Goal: Navigation & Orientation: Find specific page/section

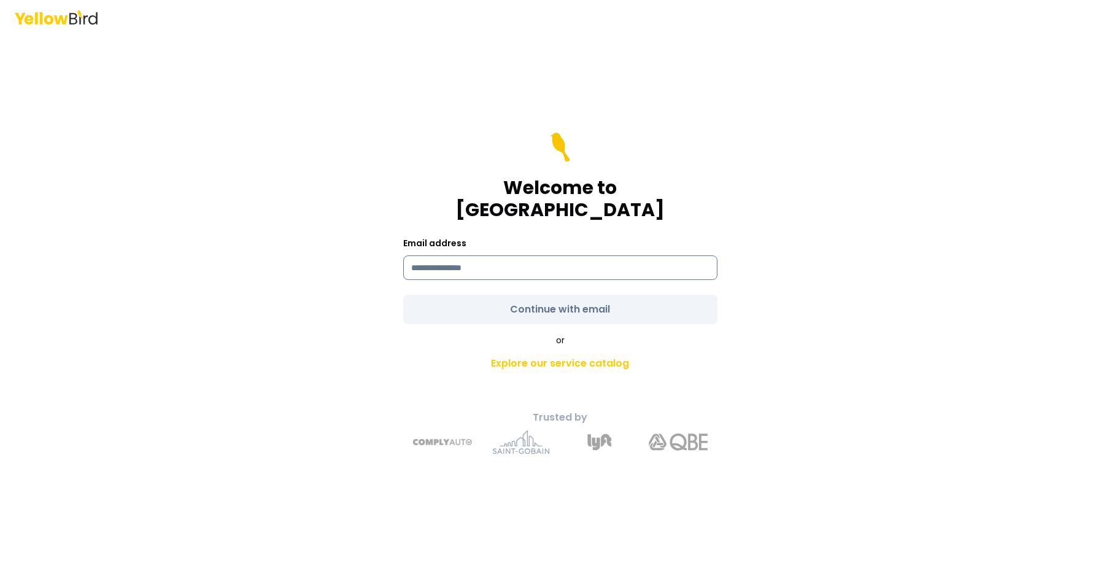
click at [508, 258] on input at bounding box center [560, 267] width 314 height 25
type input "**********"
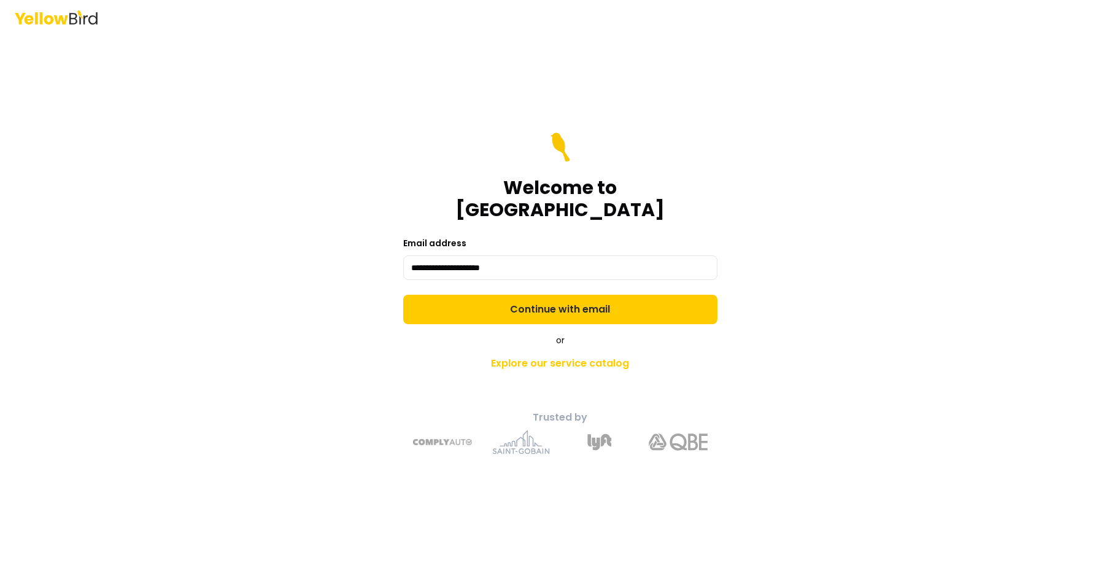
click at [562, 298] on form "**********" at bounding box center [560, 229] width 314 height 192
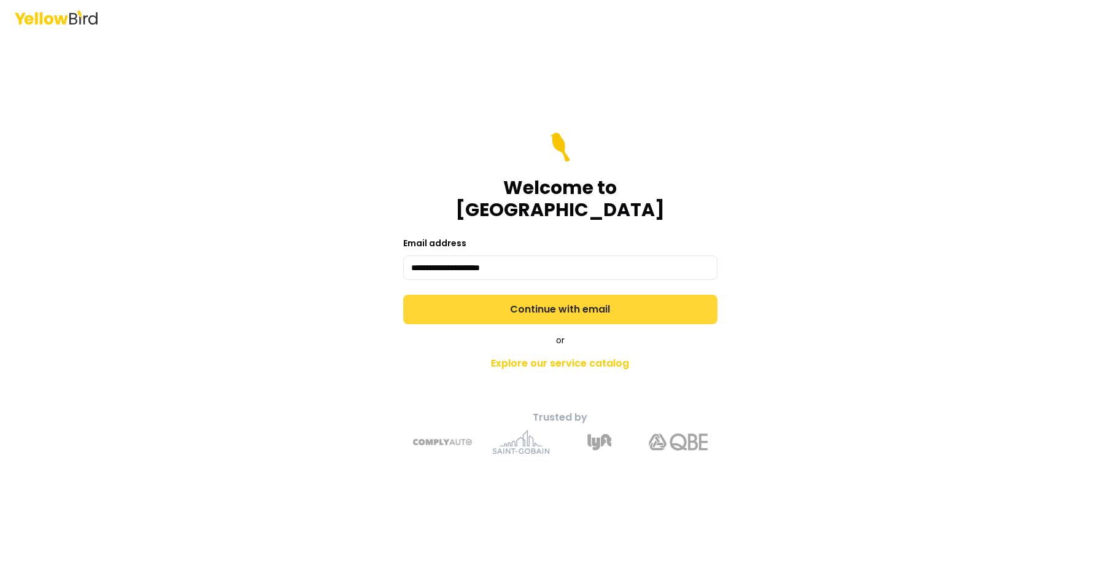
click at [616, 297] on button "Continue with email" at bounding box center [560, 309] width 314 height 29
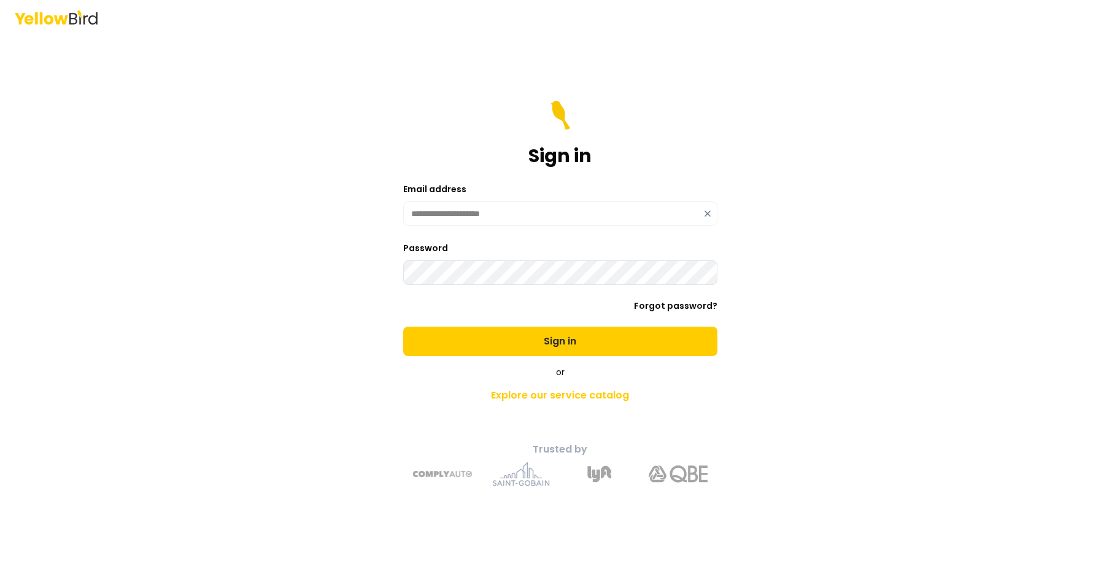
click at [784, 332] on div "**********" at bounding box center [561, 310] width 452 height 371
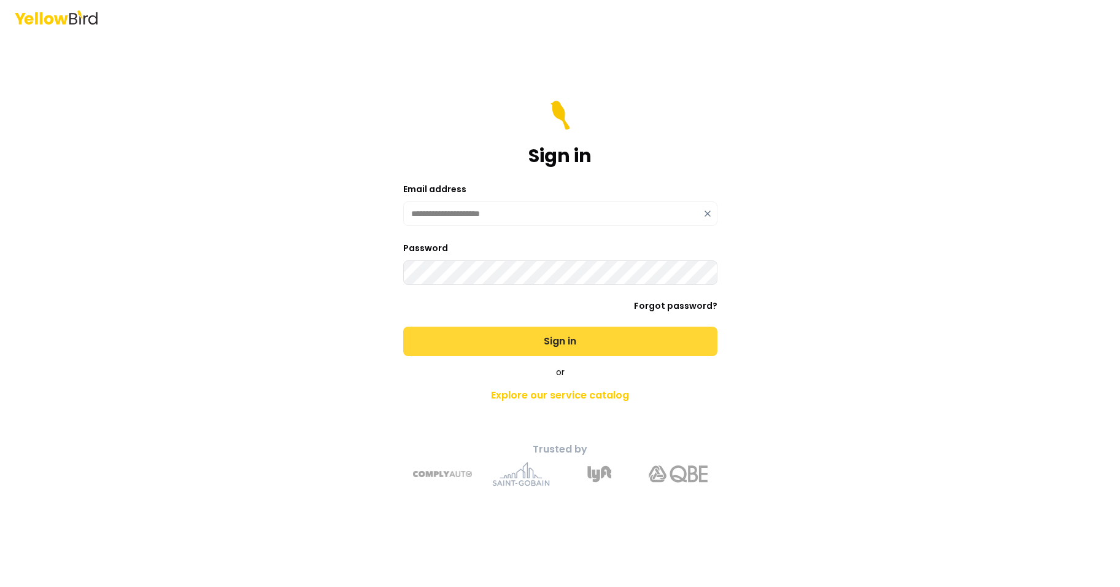
click at [568, 341] on button "Sign in" at bounding box center [560, 341] width 314 height 29
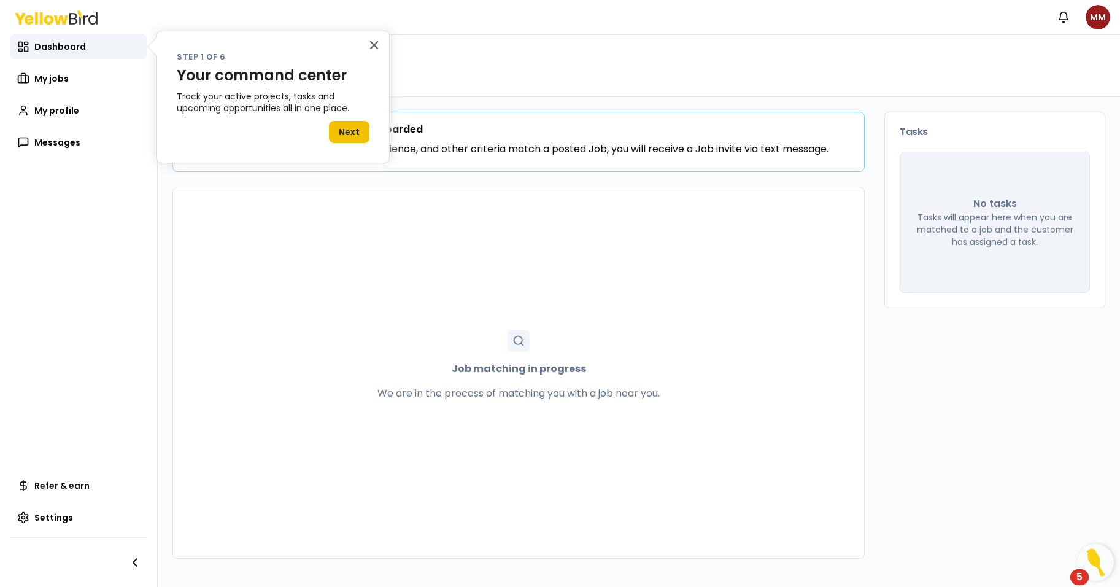
click at [349, 128] on button "Next" at bounding box center [349, 132] width 41 height 22
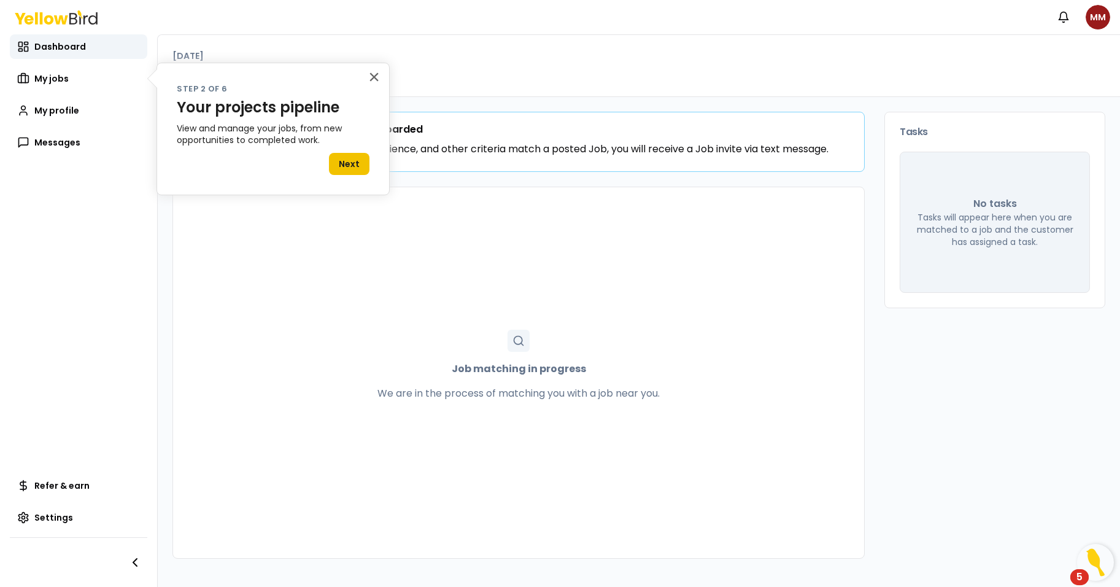
click at [347, 161] on button "Next" at bounding box center [349, 164] width 41 height 22
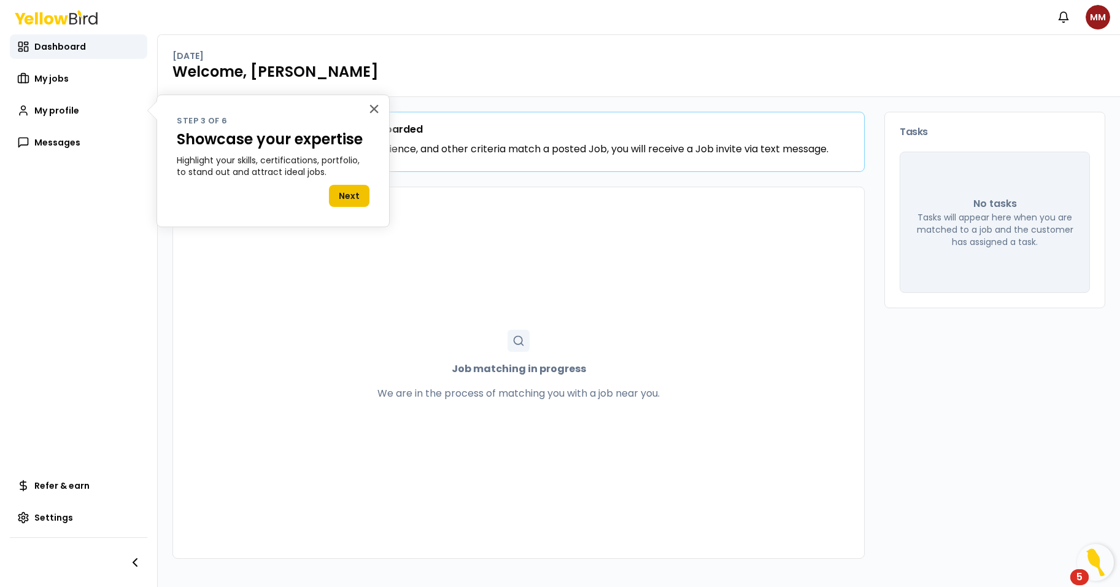
click at [350, 193] on button "Next" at bounding box center [349, 196] width 41 height 22
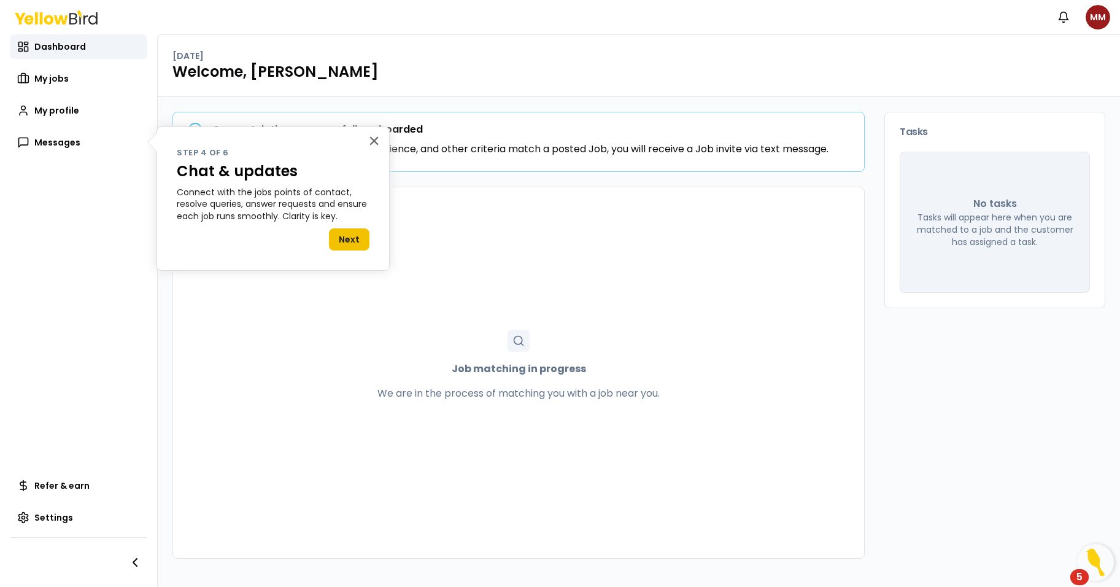
click at [349, 238] on button "Next" at bounding box center [349, 239] width 41 height 22
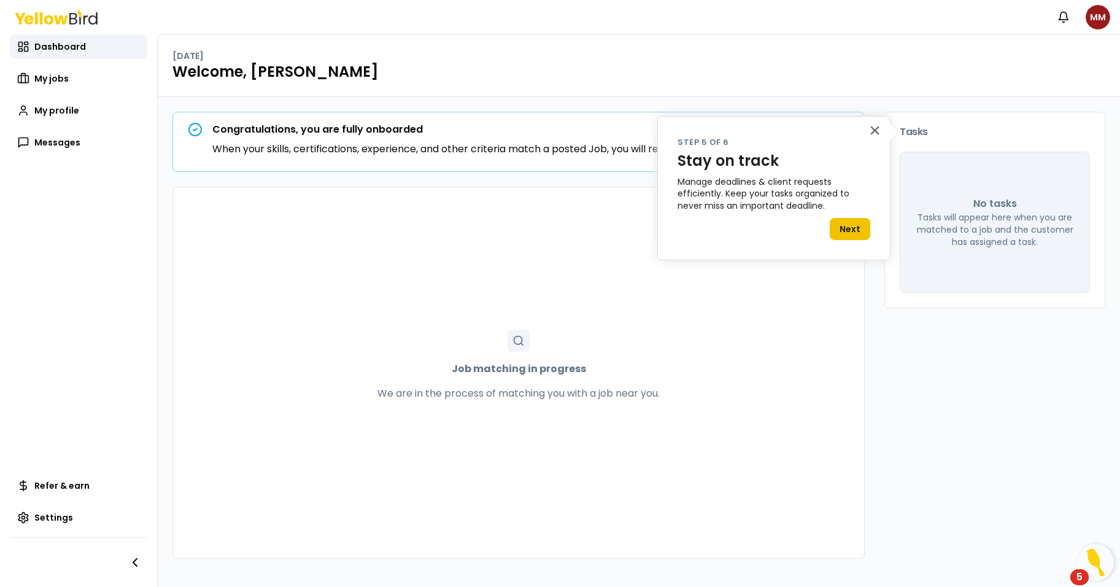
click at [857, 222] on button "Next" at bounding box center [850, 229] width 41 height 22
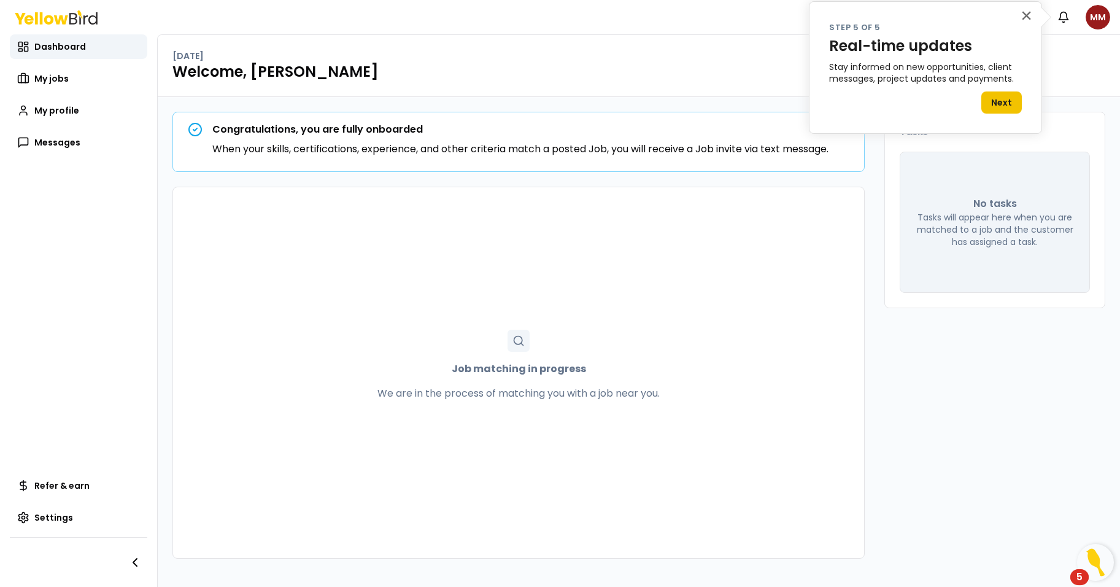
click at [1004, 103] on button "Next" at bounding box center [1002, 102] width 41 height 22
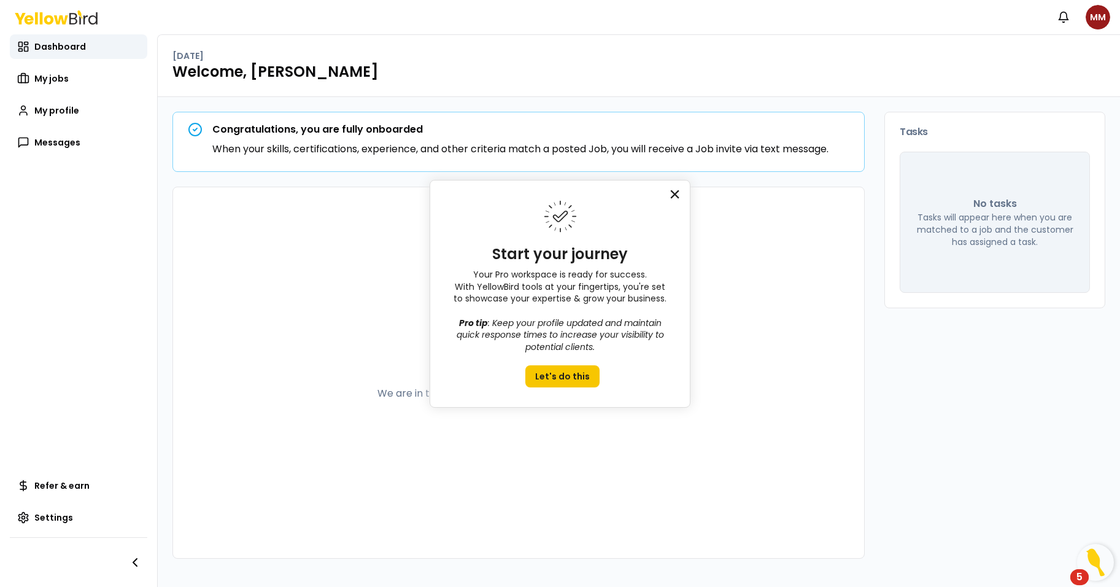
click at [678, 193] on button "×" at bounding box center [675, 194] width 12 height 20
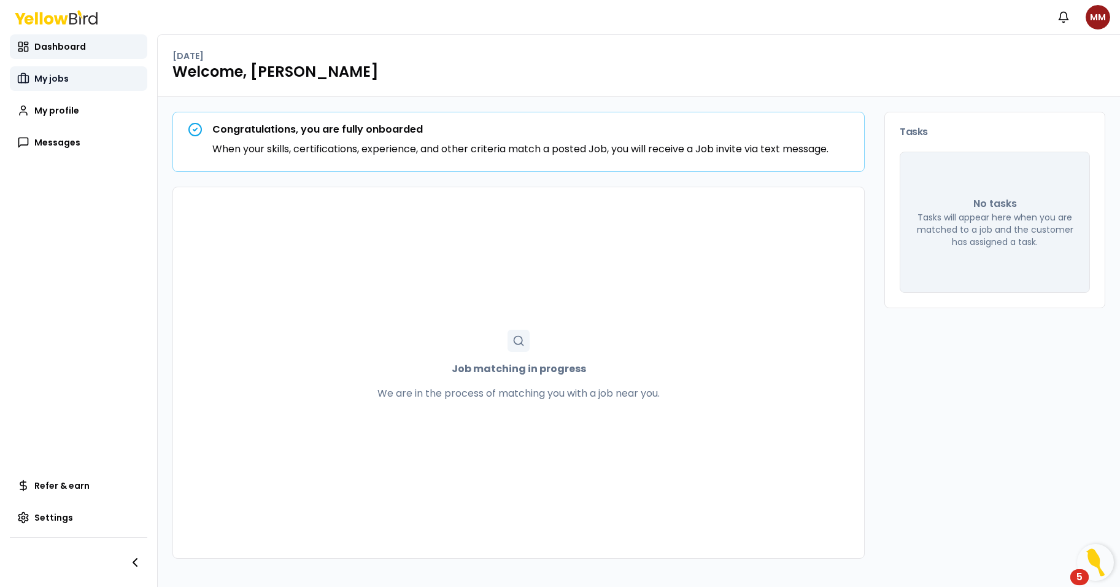
click at [60, 79] on span "My jobs" at bounding box center [51, 78] width 34 height 12
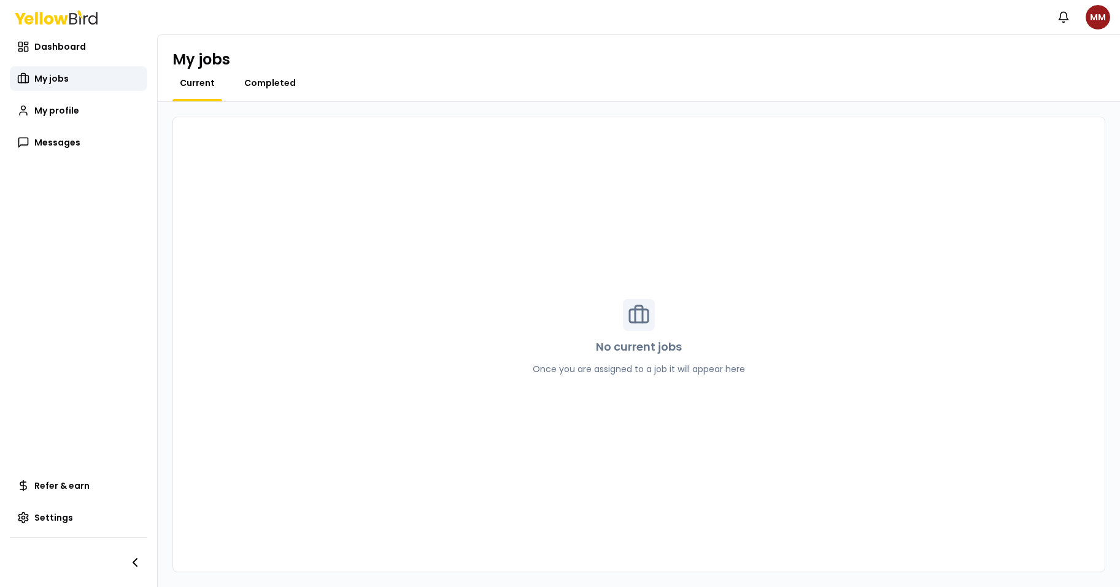
click at [279, 84] on span "Completed" at bounding box center [270, 83] width 52 height 12
click at [44, 152] on link "Messages" at bounding box center [79, 142] width 138 height 25
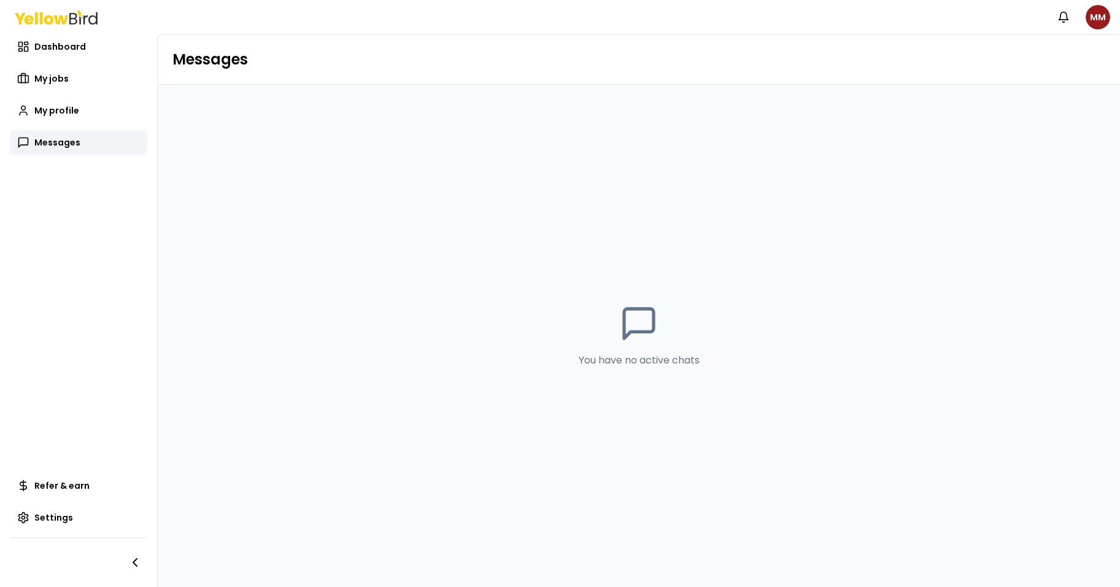
click at [44, 18] on icon at bounding box center [48, 19] width 9 height 9
